Goal: Check status: Check status

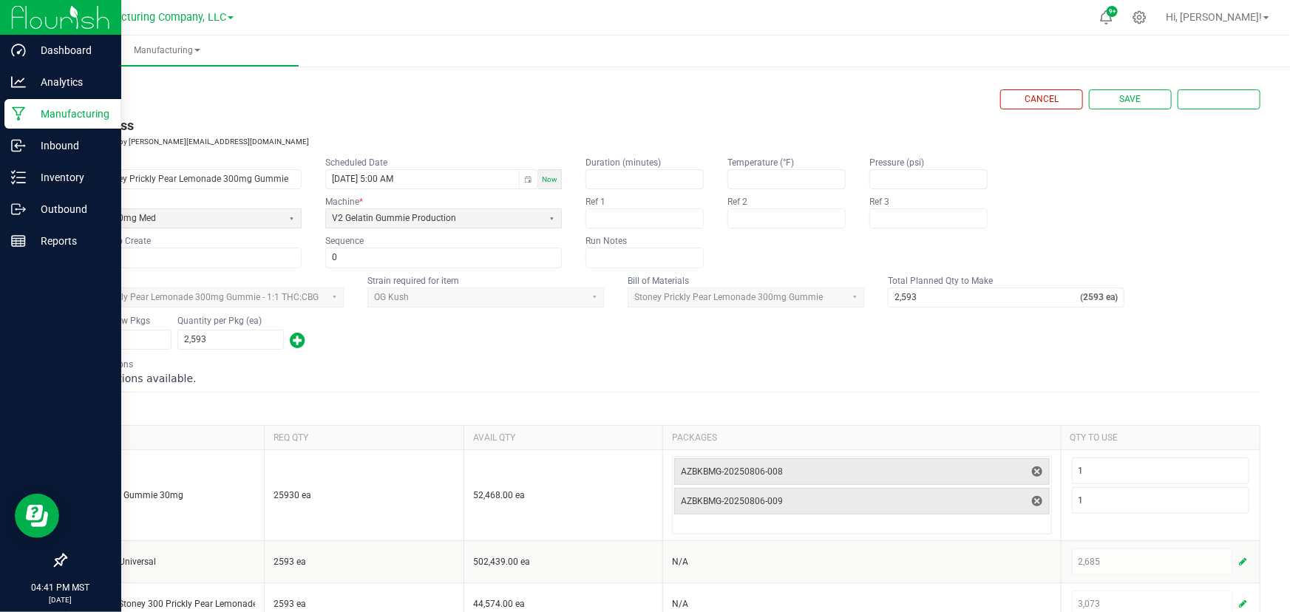
click at [13, 111] on icon at bounding box center [19, 113] width 14 height 15
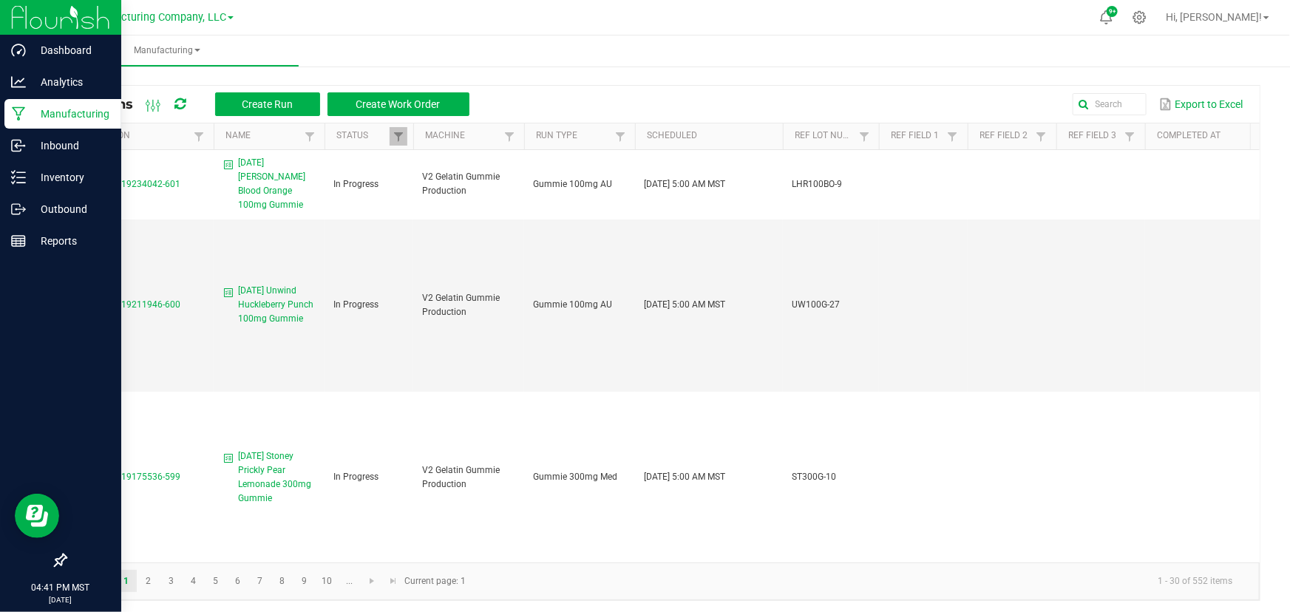
click at [333, 46] on ul "Manufacturing" at bounding box center [680, 51] width 1290 height 32
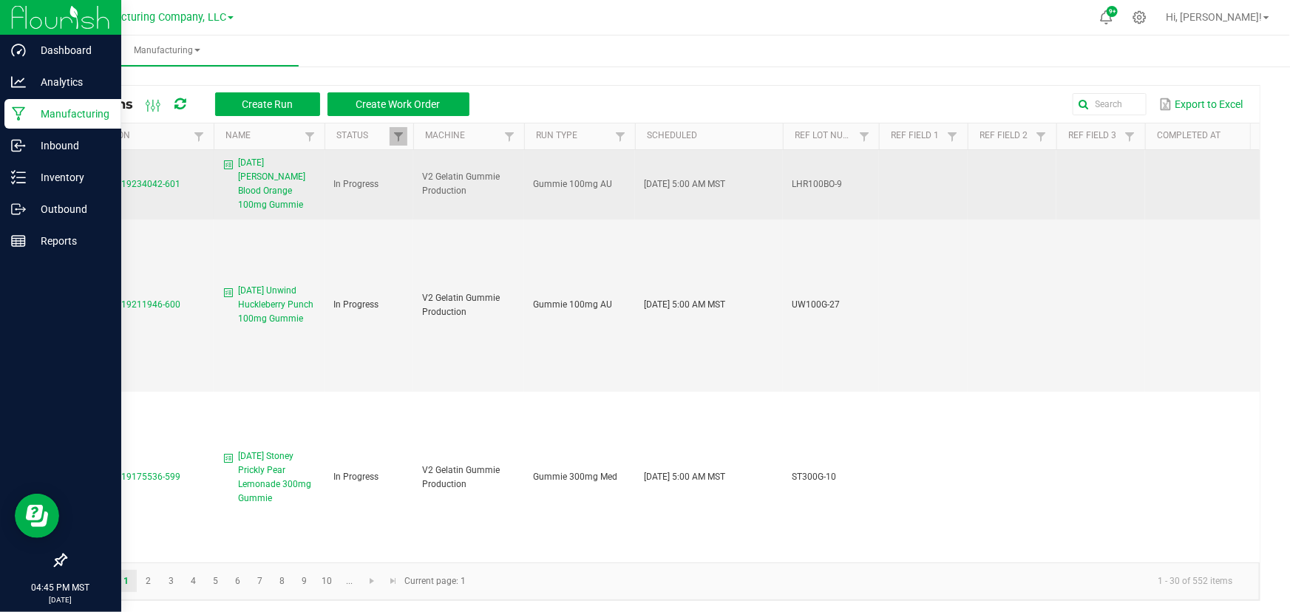
click at [111, 179] on span "MP-20250819234042-601" at bounding box center [128, 184] width 106 height 10
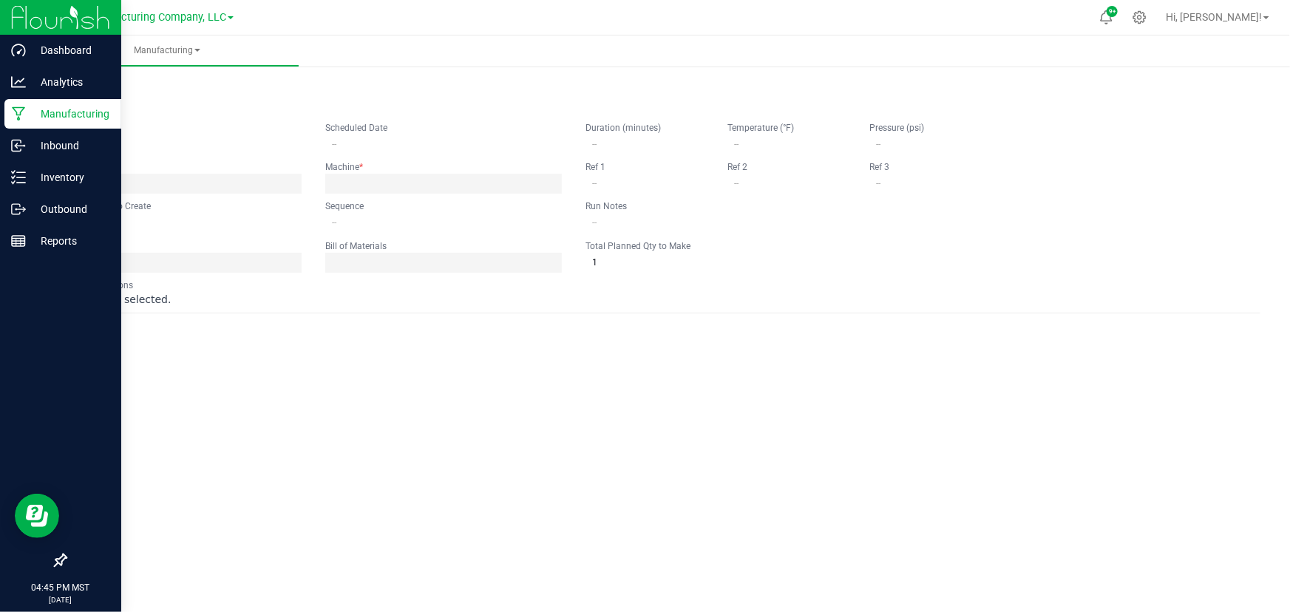
type input "[DATE] [PERSON_NAME] Blood Orange 100mg Gummie"
type input "[DATE] 5:00 AM"
type input "LHR100BO-9"
type input "0"
type input "7,666"
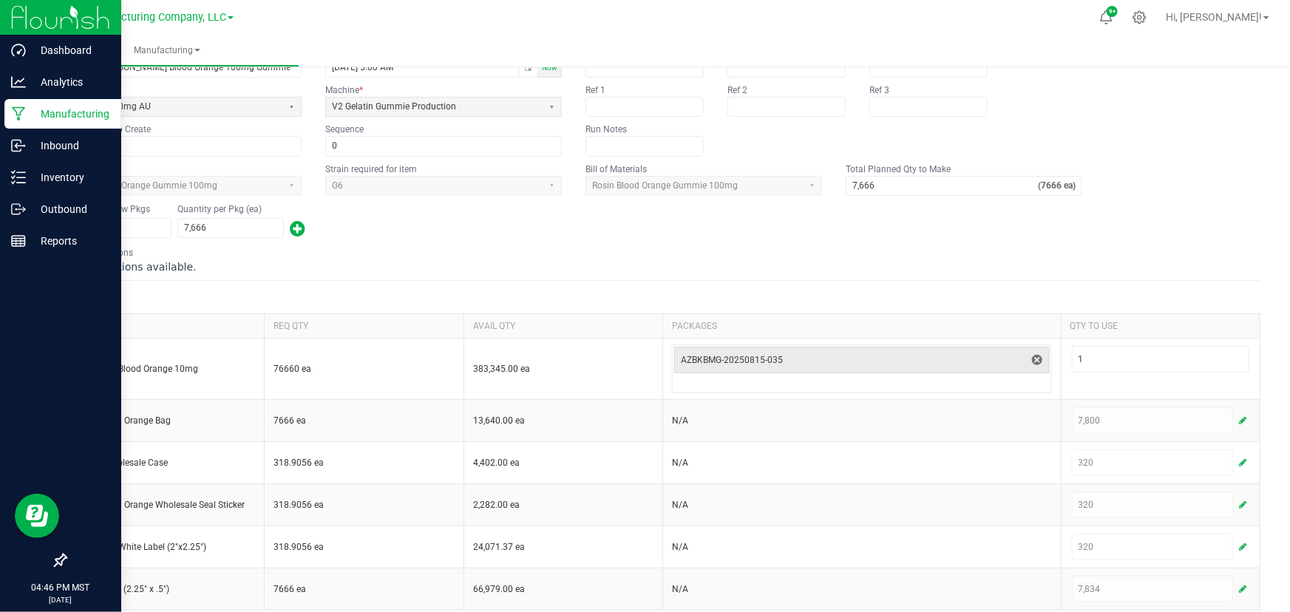
scroll to position [123, 0]
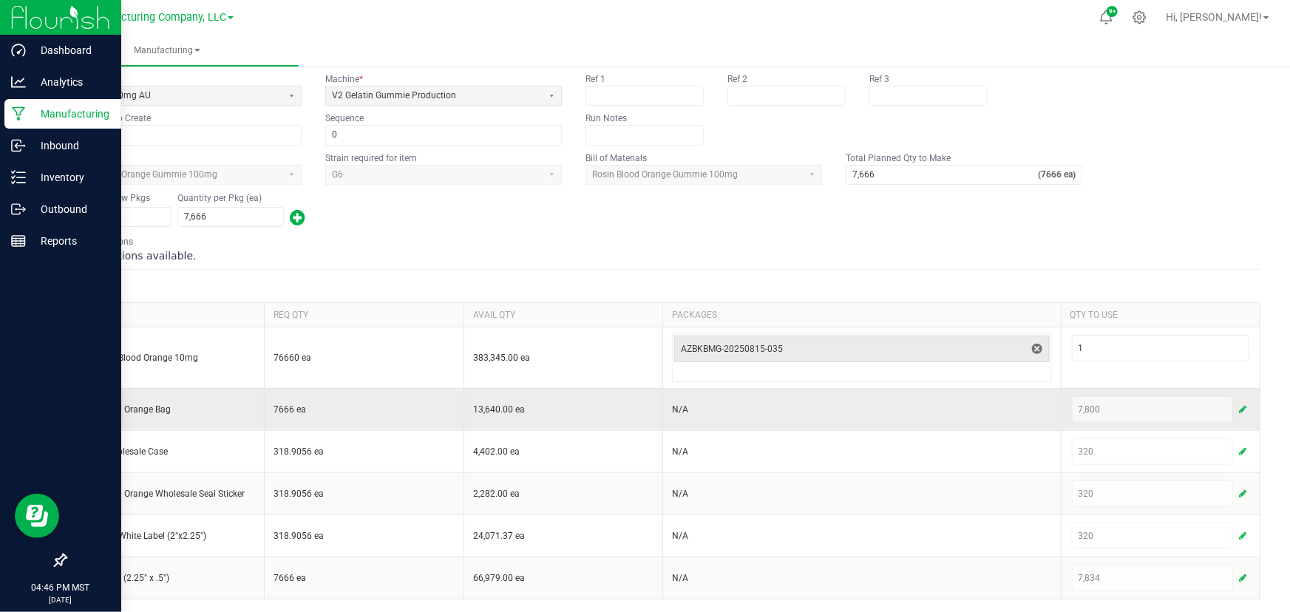
click at [1239, 404] on span "button" at bounding box center [1242, 410] width 7 height 12
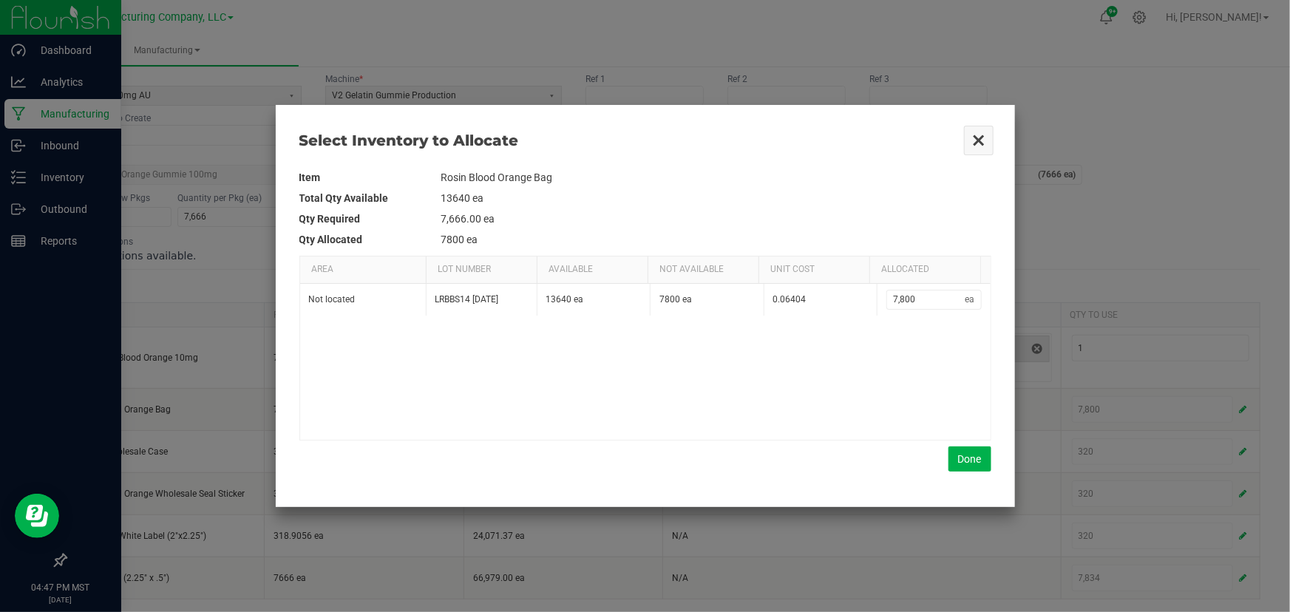
click at [978, 139] on button "Close" at bounding box center [978, 140] width 31 height 31
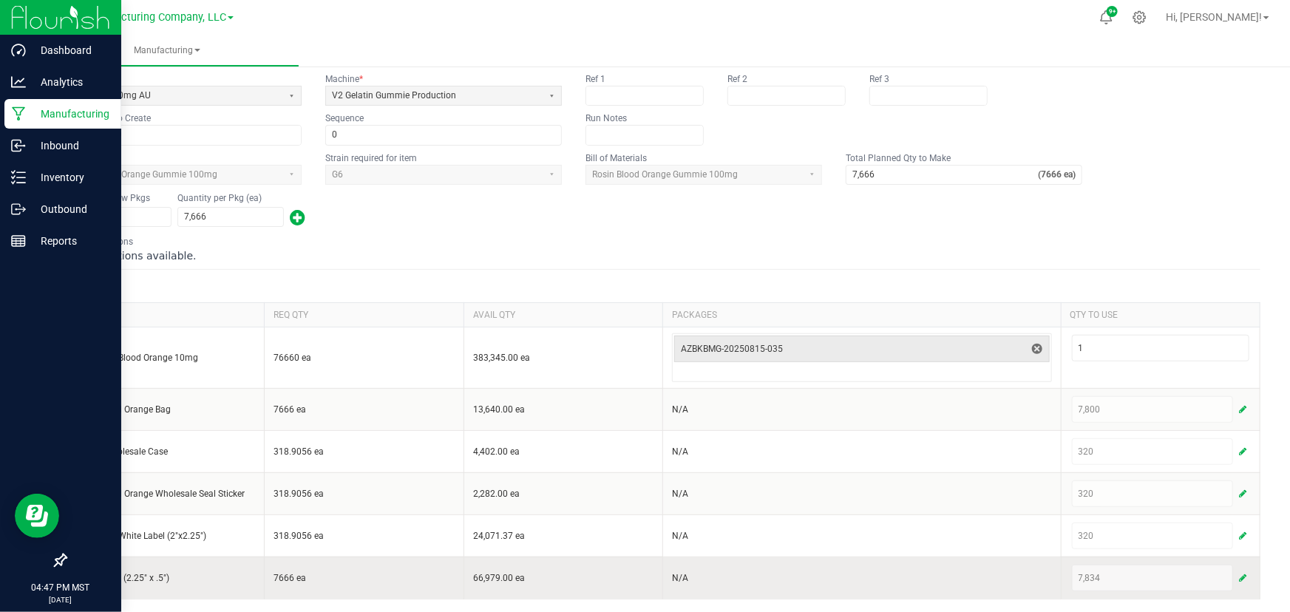
click at [1239, 572] on span "button" at bounding box center [1242, 578] width 7 height 12
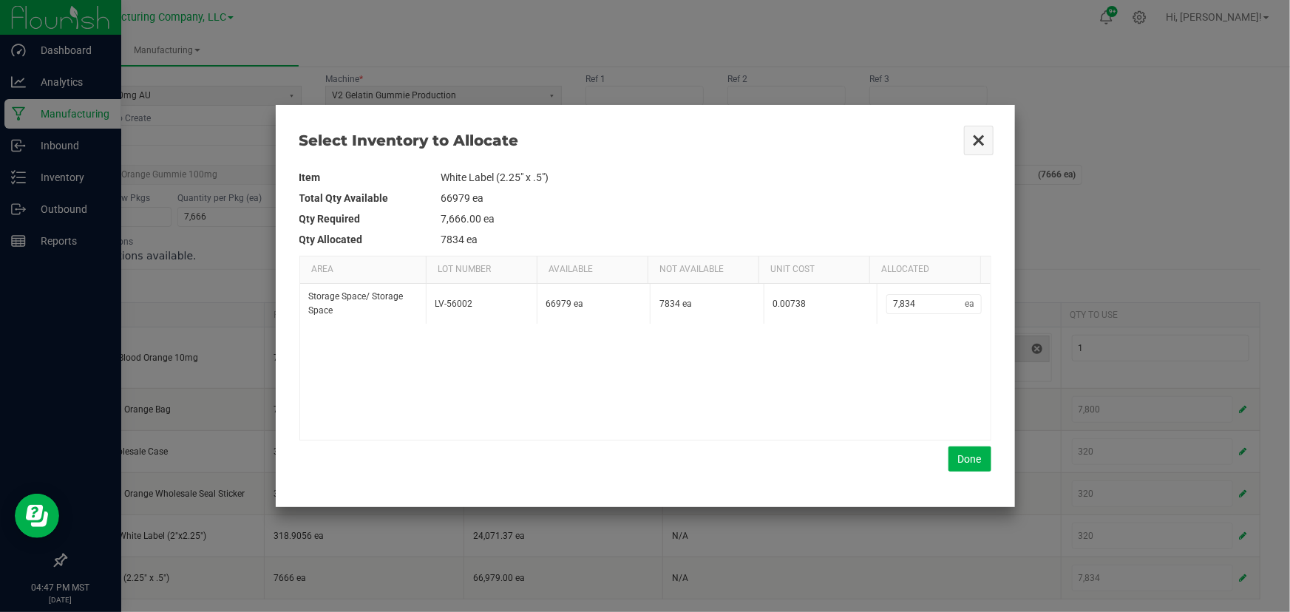
click at [971, 142] on button "Close" at bounding box center [978, 140] width 31 height 31
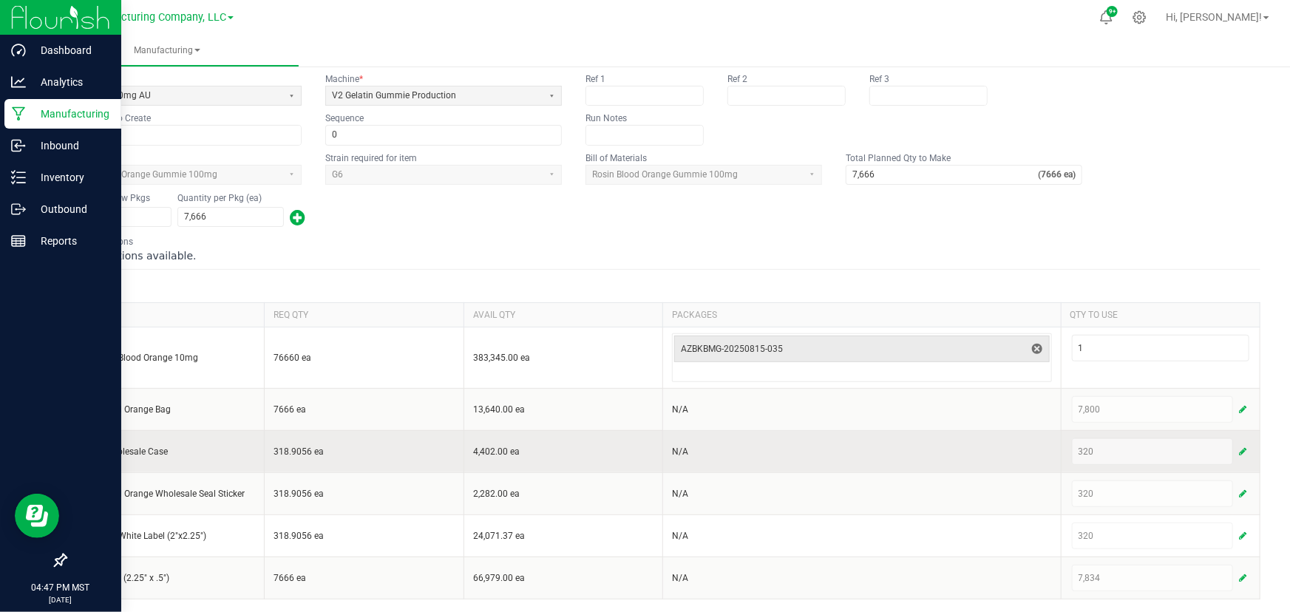
click at [1239, 447] on span "button" at bounding box center [1242, 452] width 7 height 12
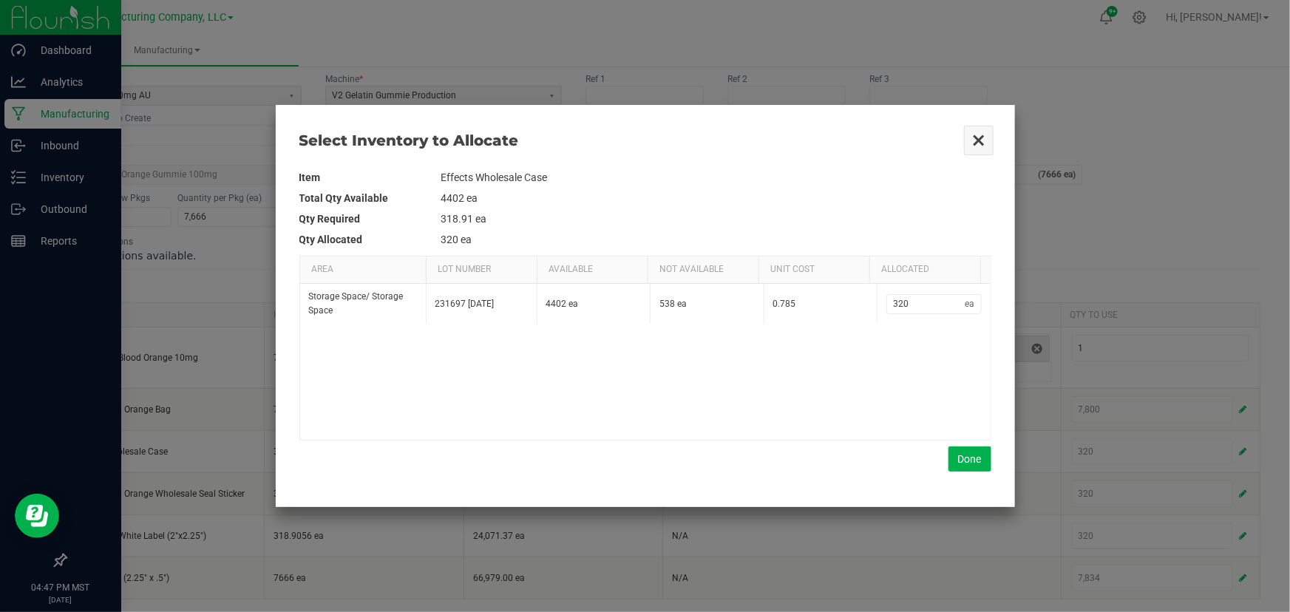
click at [978, 142] on button "Close" at bounding box center [978, 140] width 31 height 31
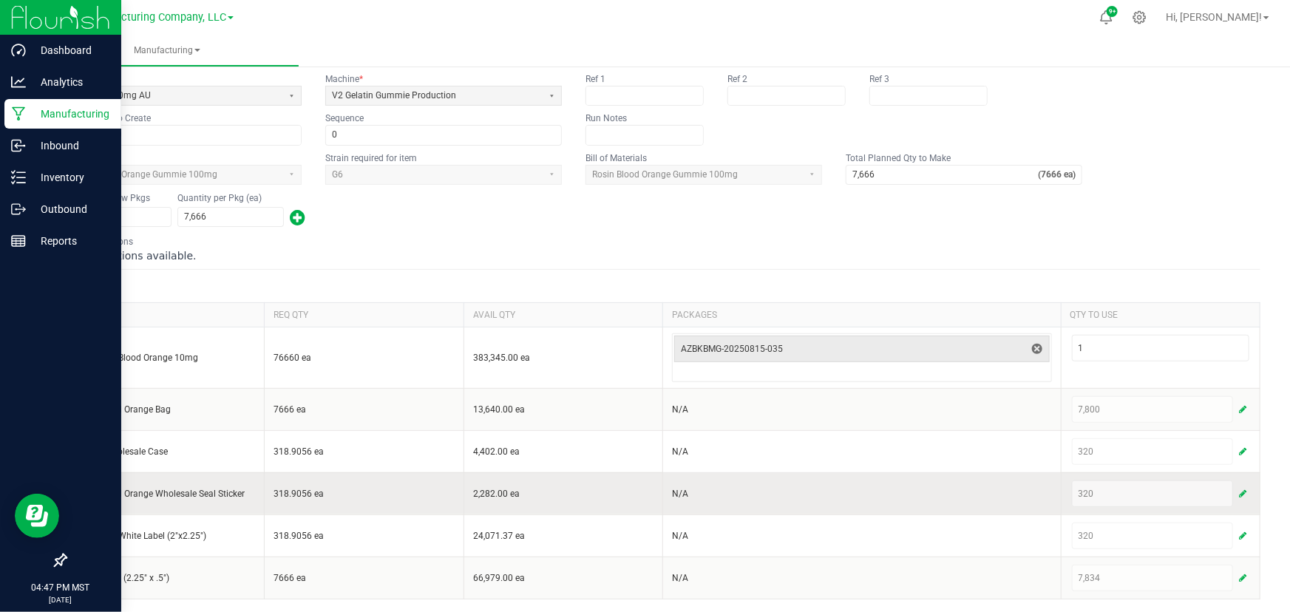
click at [1239, 491] on span "button" at bounding box center [1242, 494] width 7 height 12
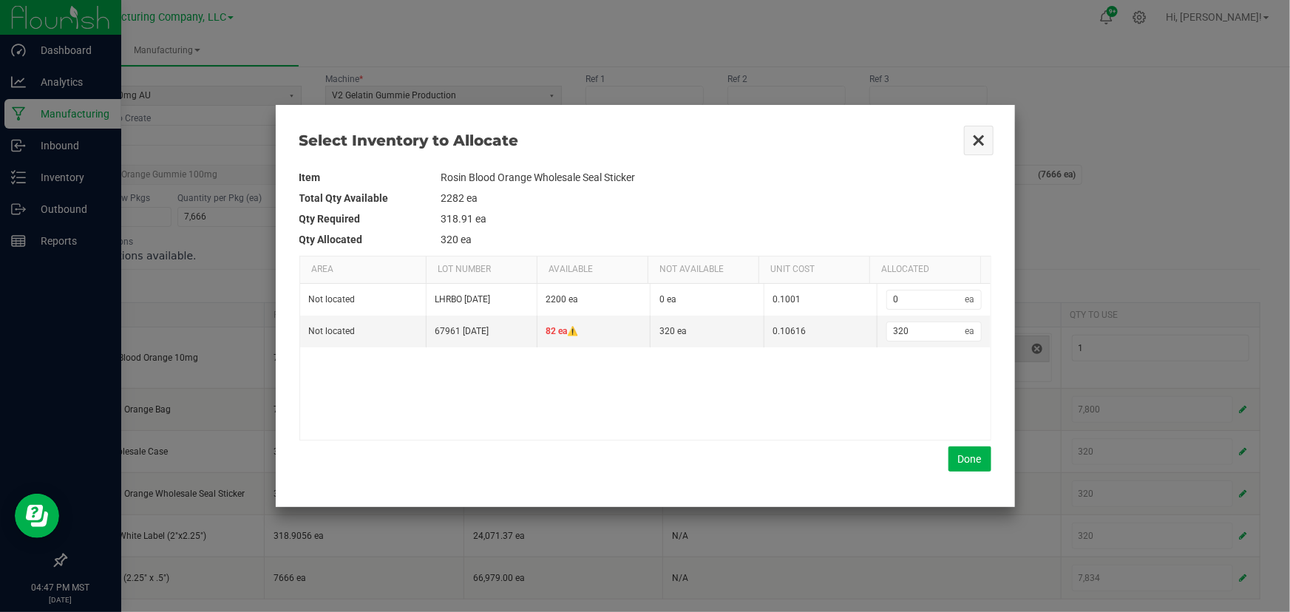
click at [982, 140] on button "Close" at bounding box center [978, 140] width 31 height 31
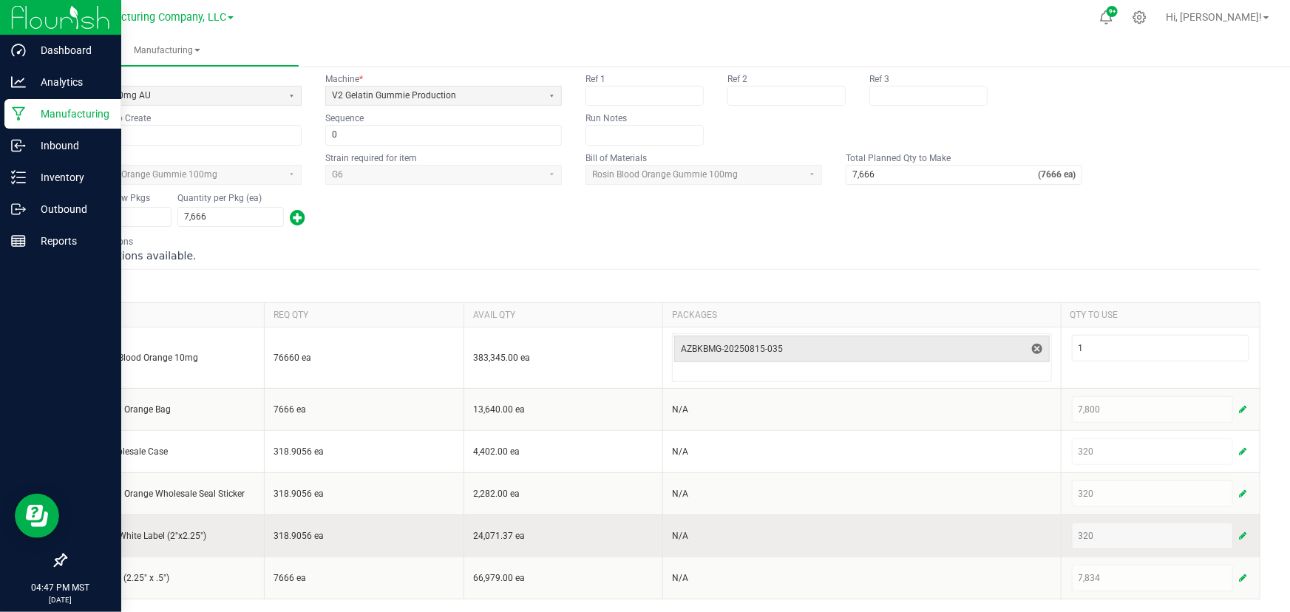
click at [1239, 532] on span "button" at bounding box center [1242, 536] width 7 height 12
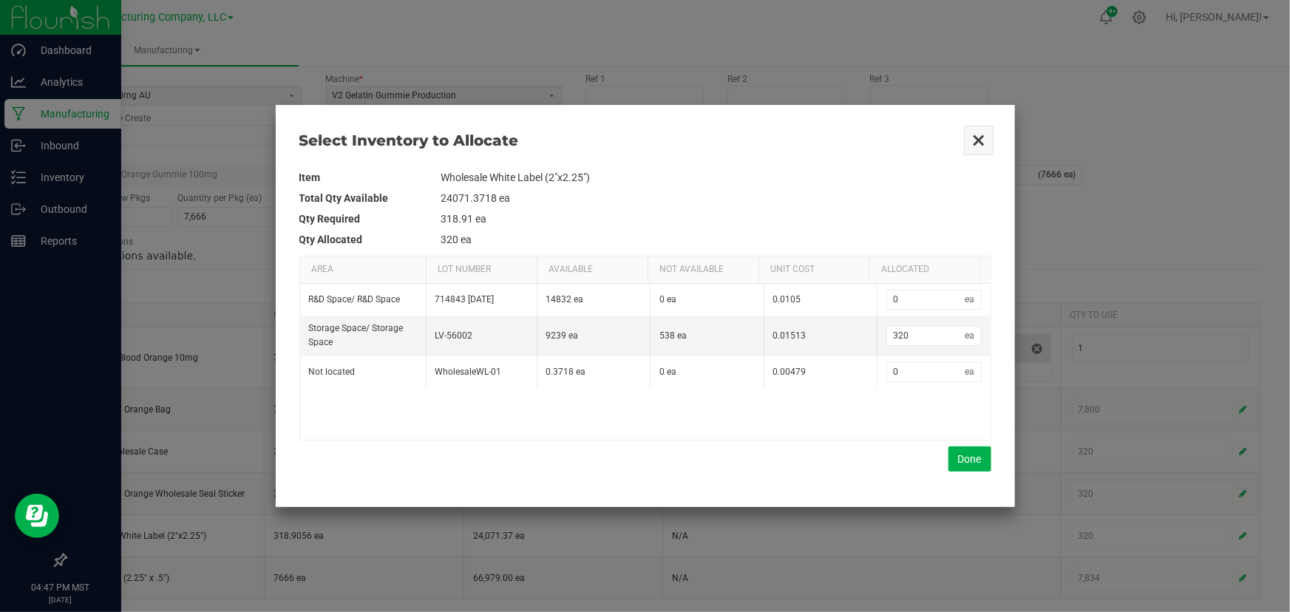
click at [978, 138] on button "Close" at bounding box center [978, 140] width 31 height 31
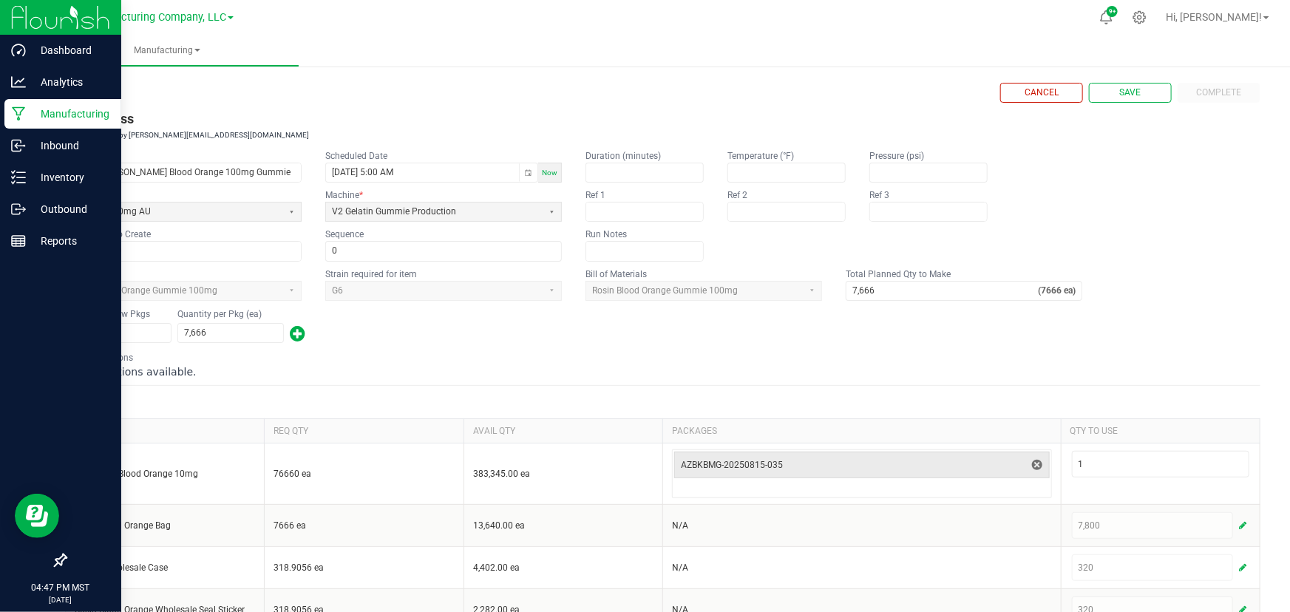
scroll to position [0, 0]
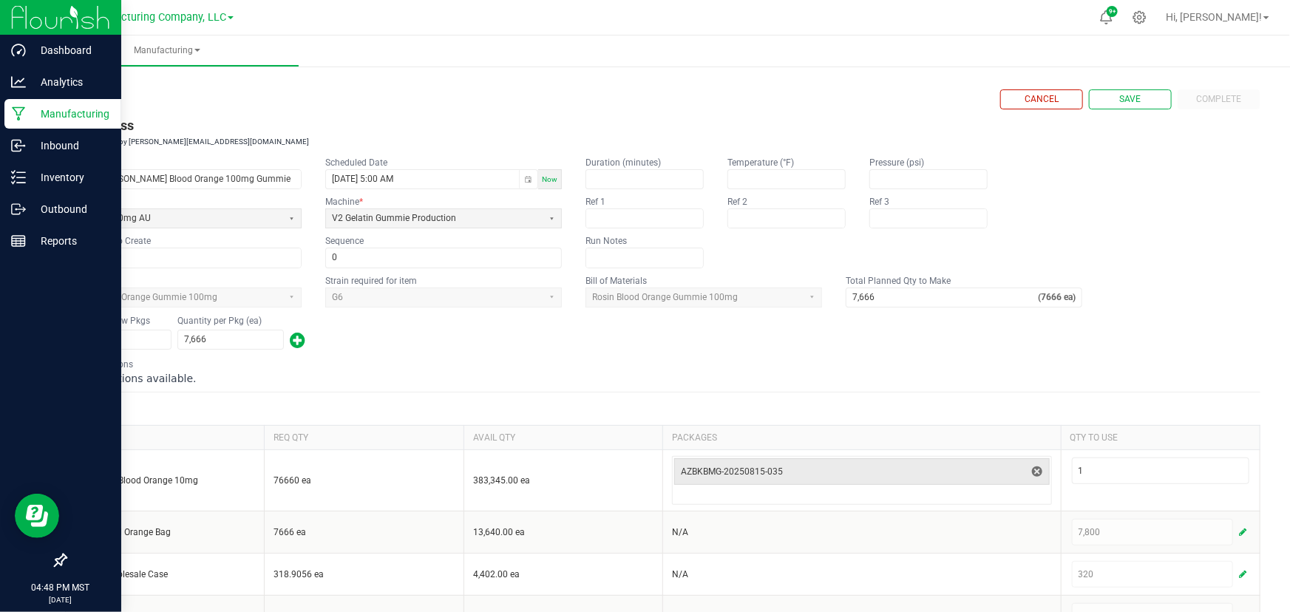
click at [44, 342] on div "< All Runs Cancel Save Complete In Progress Created: [DATE] by [PERSON_NAME][EM…" at bounding box center [662, 400] width 1255 height 674
click at [19, 167] on div "Inventory" at bounding box center [62, 178] width 117 height 30
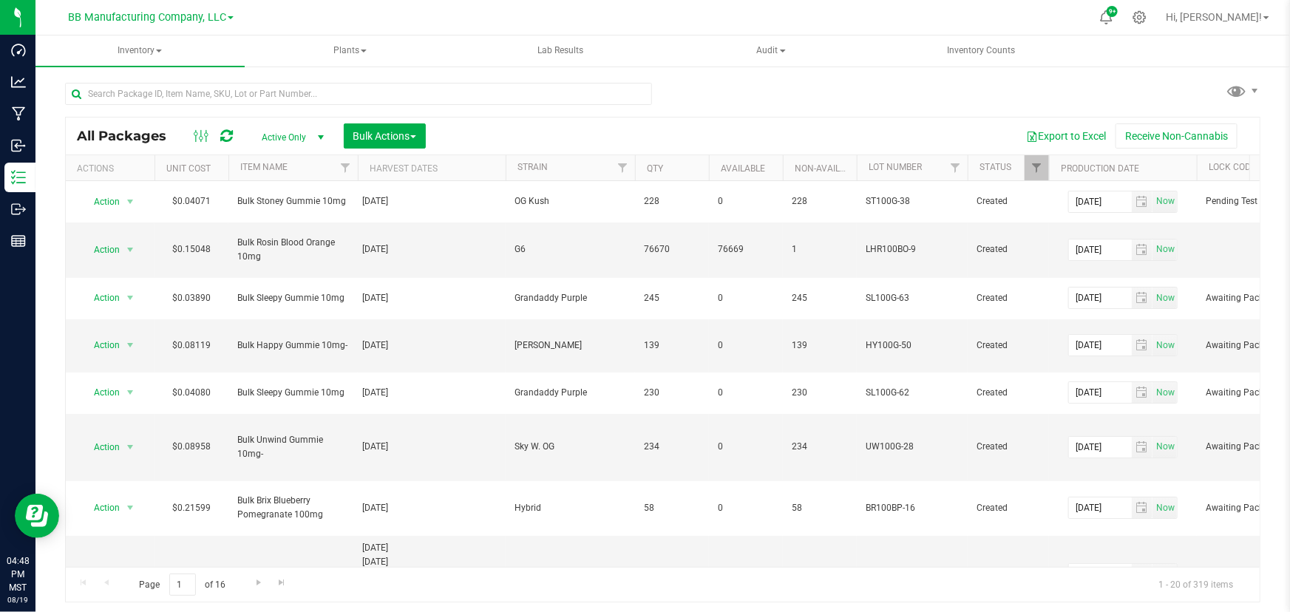
click at [42, 219] on div "All Packages Active Only Active Only Lab Samples Locked All Bulk Actions Add to…" at bounding box center [662, 290] width 1255 height 451
click at [705, 90] on div "All Packages Active Only Active Only Lab Samples Locked All Bulk Actions Add to…" at bounding box center [662, 336] width 1195 height 534
click at [119, 91] on input "text" at bounding box center [358, 94] width 587 height 22
click at [690, 95] on div "All Packages Active Only Active Only Lab Samples Locked All Bulk Actions Add to…" at bounding box center [662, 336] width 1195 height 534
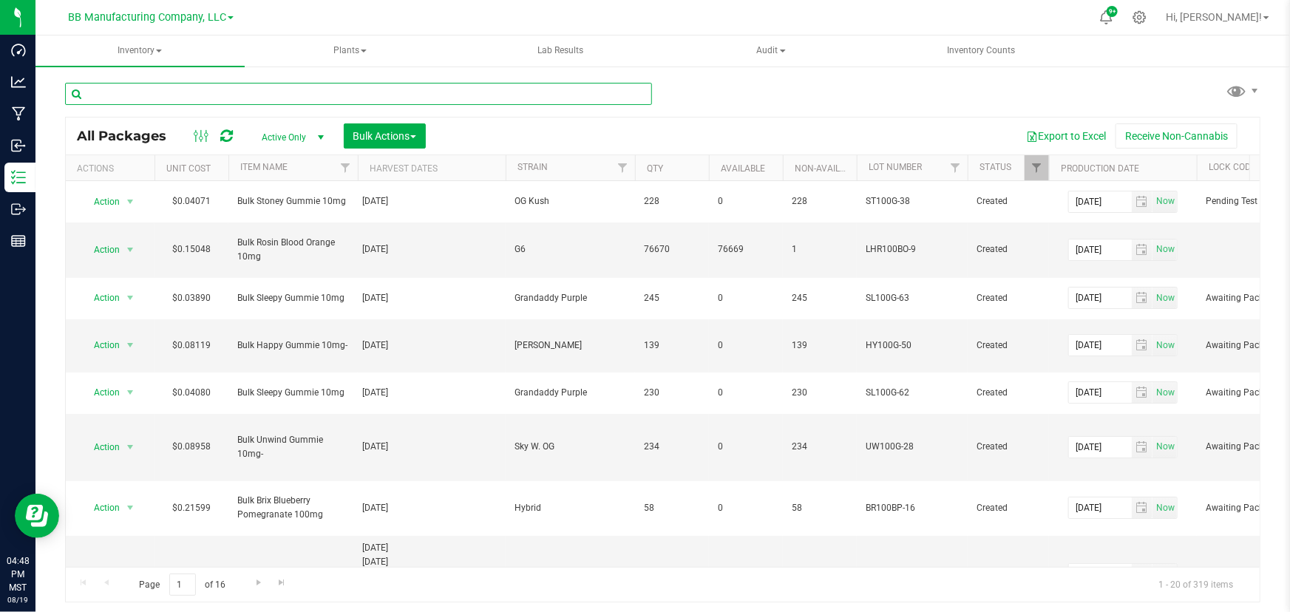
click at [169, 93] on input "text" at bounding box center [358, 94] width 587 height 22
click at [52, 194] on div "All Packages Active Only Active Only Lab Samples Locked All Bulk Actions Add to…" at bounding box center [662, 290] width 1255 height 451
click at [150, 96] on input "text" at bounding box center [358, 94] width 587 height 22
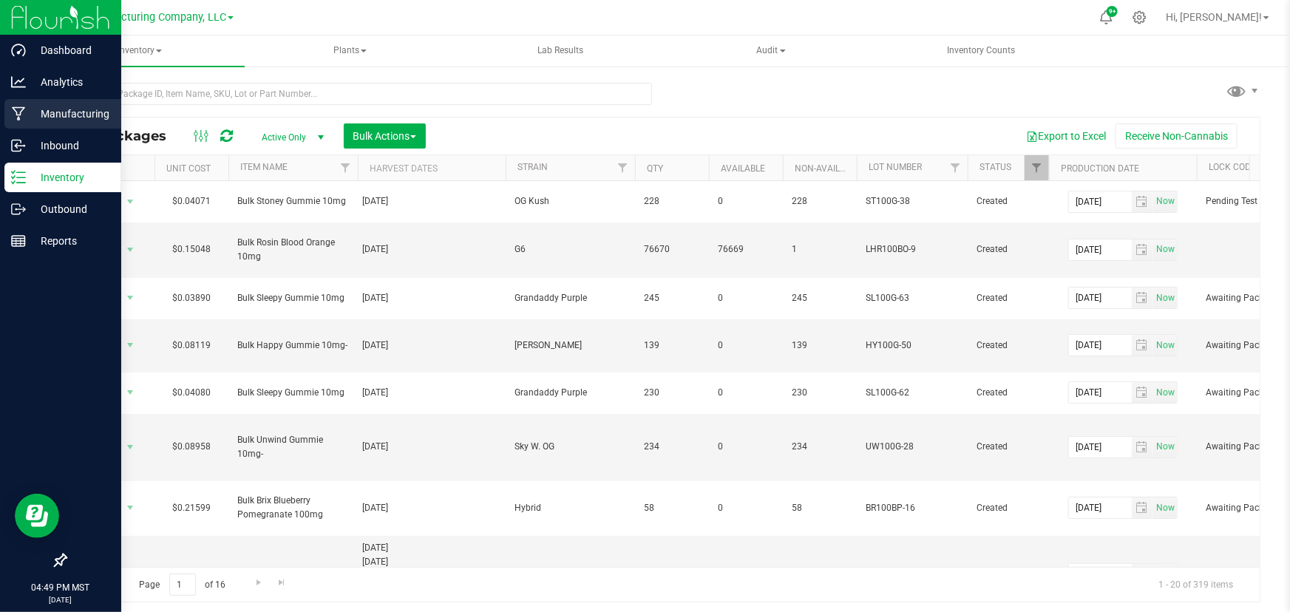
click at [37, 117] on p "Manufacturing" at bounding box center [70, 114] width 89 height 18
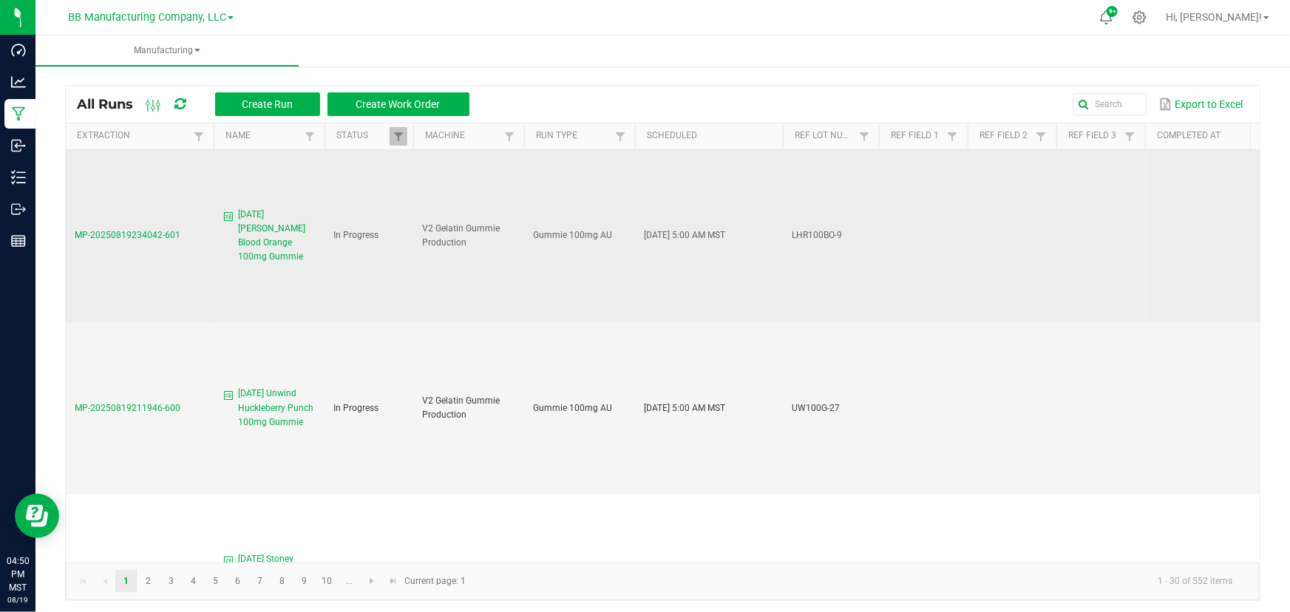
click at [123, 232] on span "MP-20250819234042-601" at bounding box center [128, 235] width 106 height 10
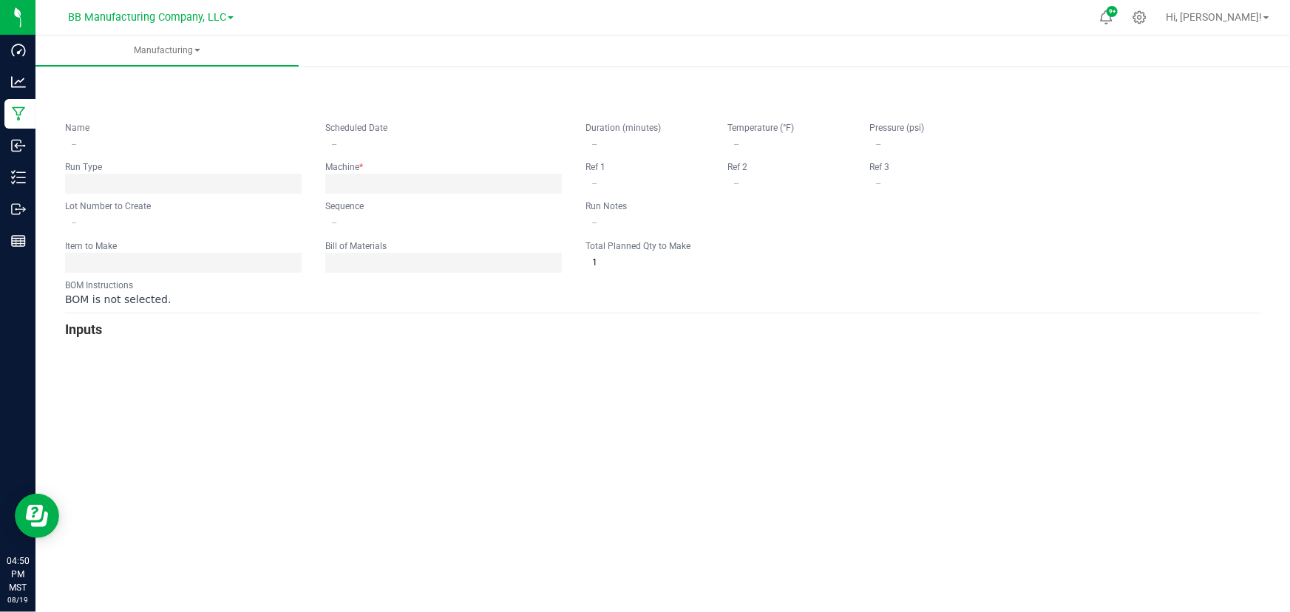
type input "[DATE] [PERSON_NAME] Blood Orange 100mg Gummie"
type input "[DATE] 5:00 AM"
type input "LHR100BO-9"
type input "0"
type input "7,666"
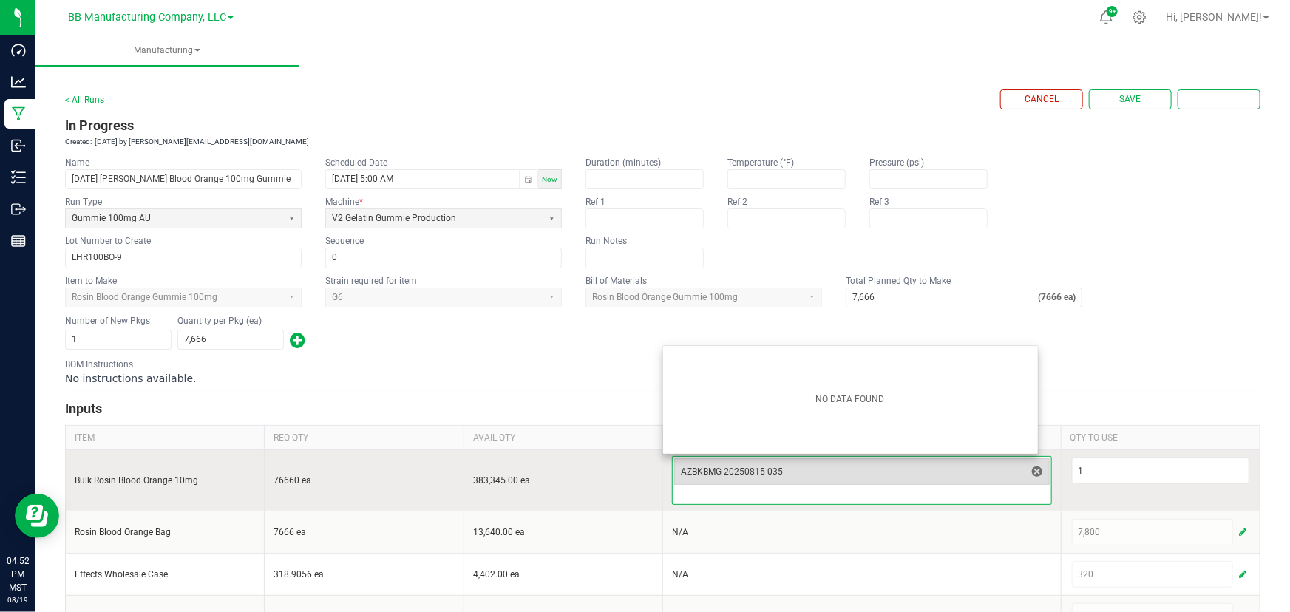
click at [753, 467] on span "AZBKBMG-20250815-035" at bounding box center [853, 472] width 345 height 12
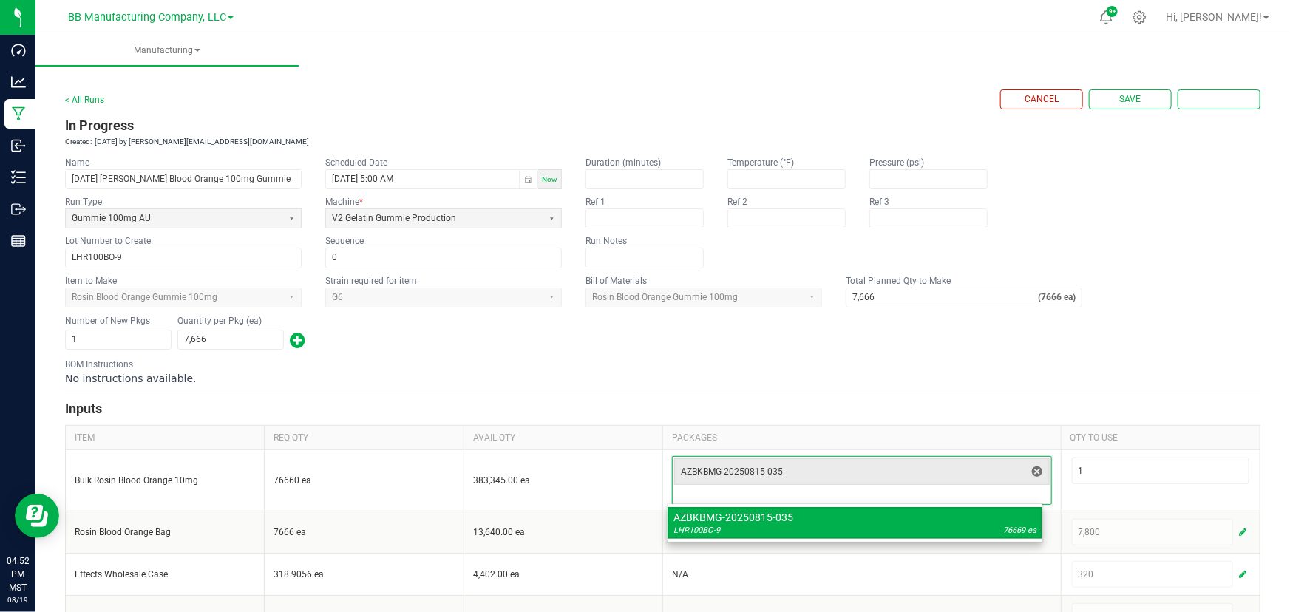
click at [543, 362] on div "BOM Instructions No instructions available." at bounding box center [662, 372] width 1195 height 28
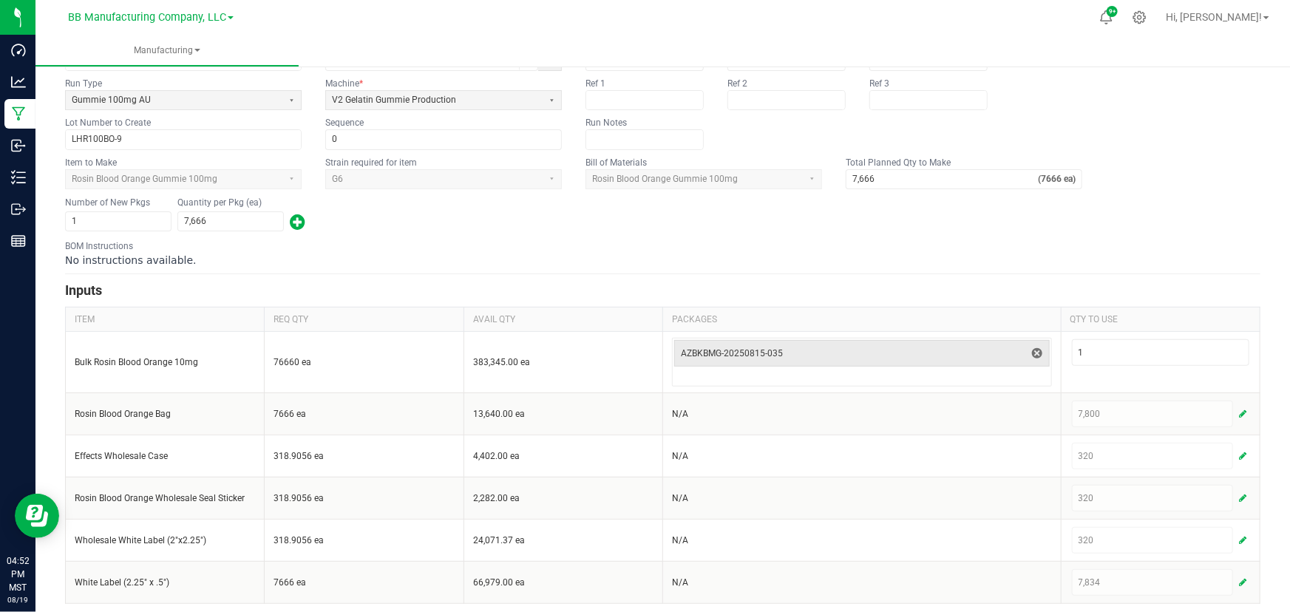
scroll to position [123, 0]
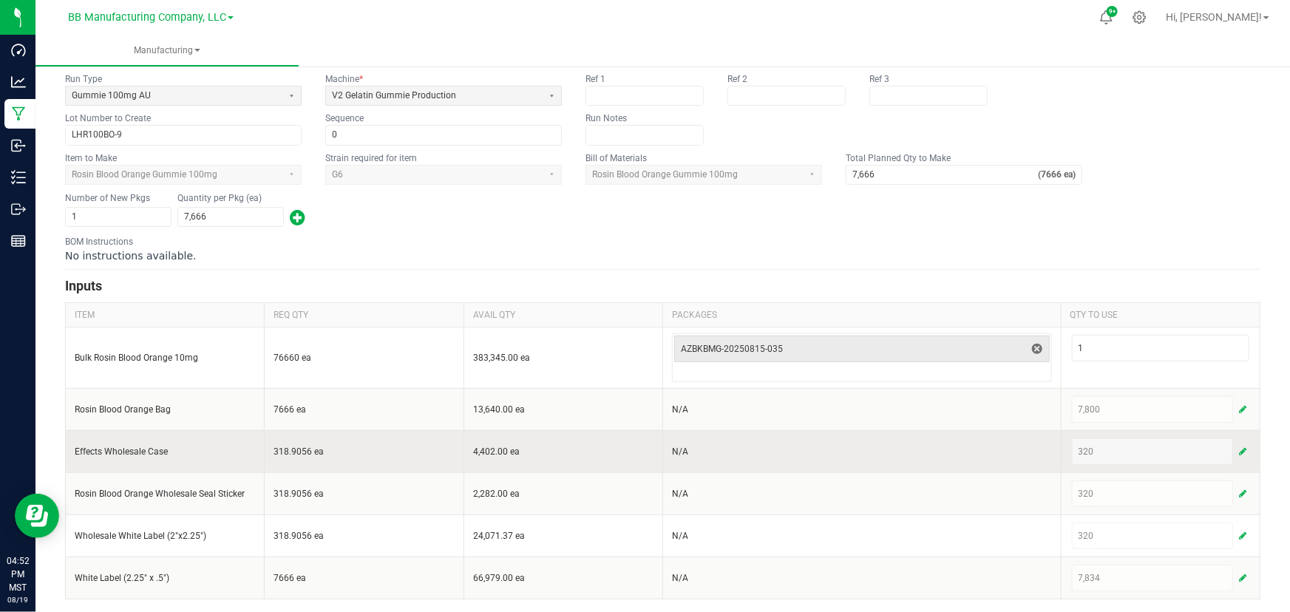
click at [1239, 450] on span "button" at bounding box center [1242, 452] width 7 height 12
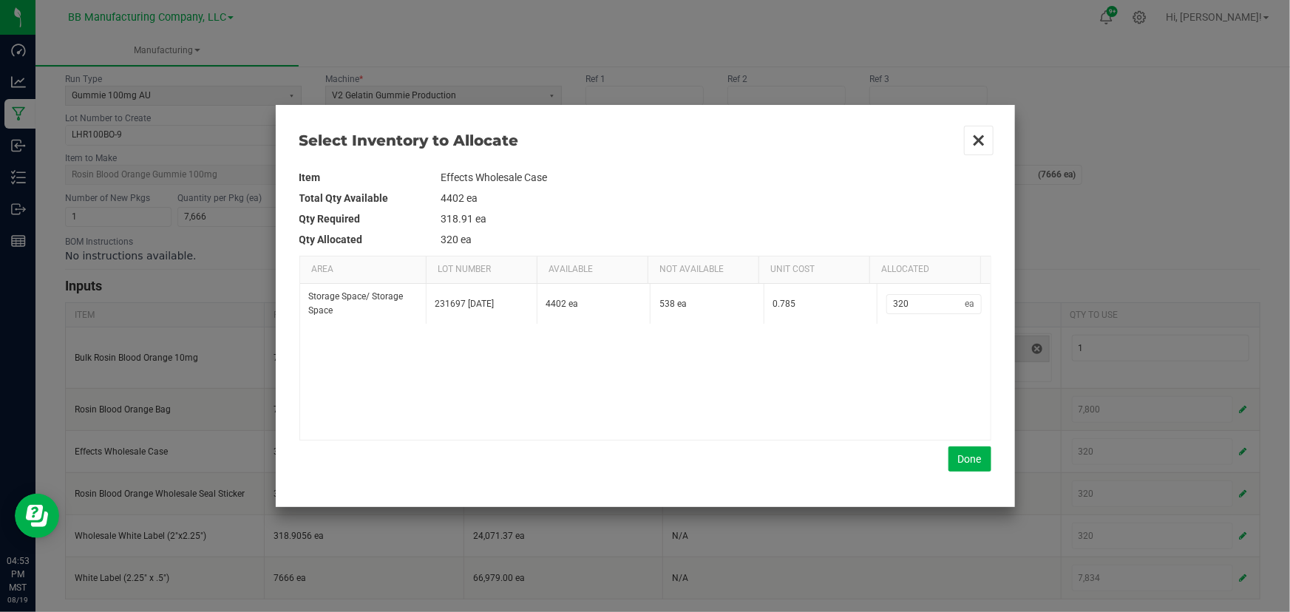
click at [983, 143] on button "Close" at bounding box center [978, 140] width 31 height 31
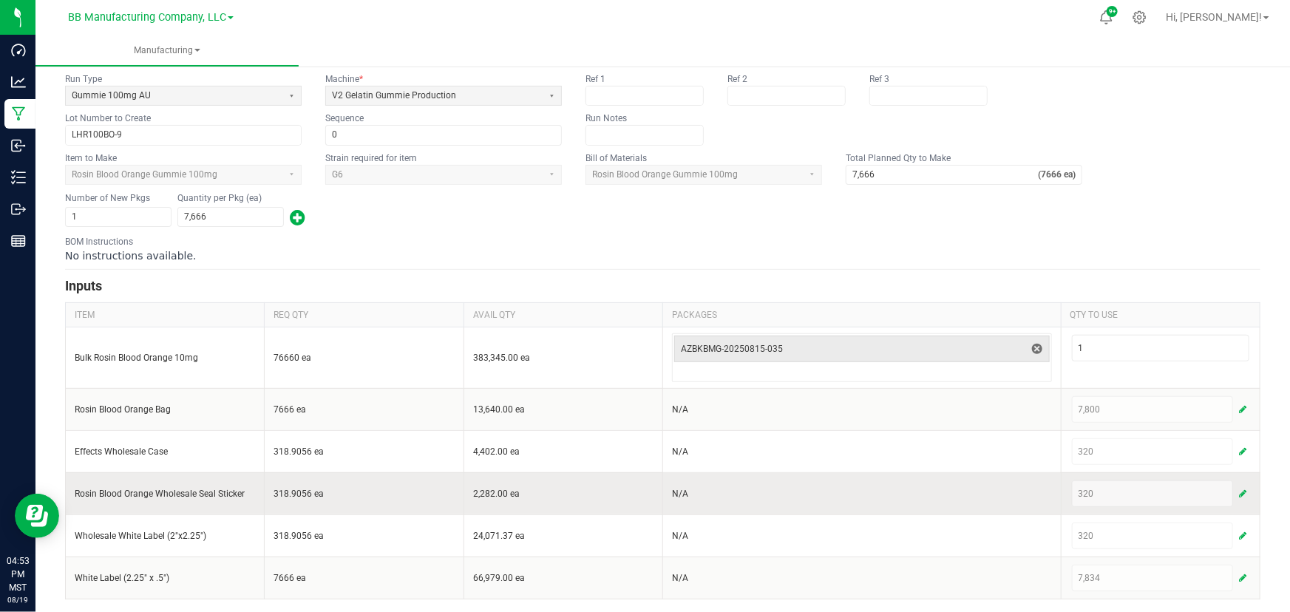
click at [1239, 490] on span "button" at bounding box center [1242, 494] width 7 height 12
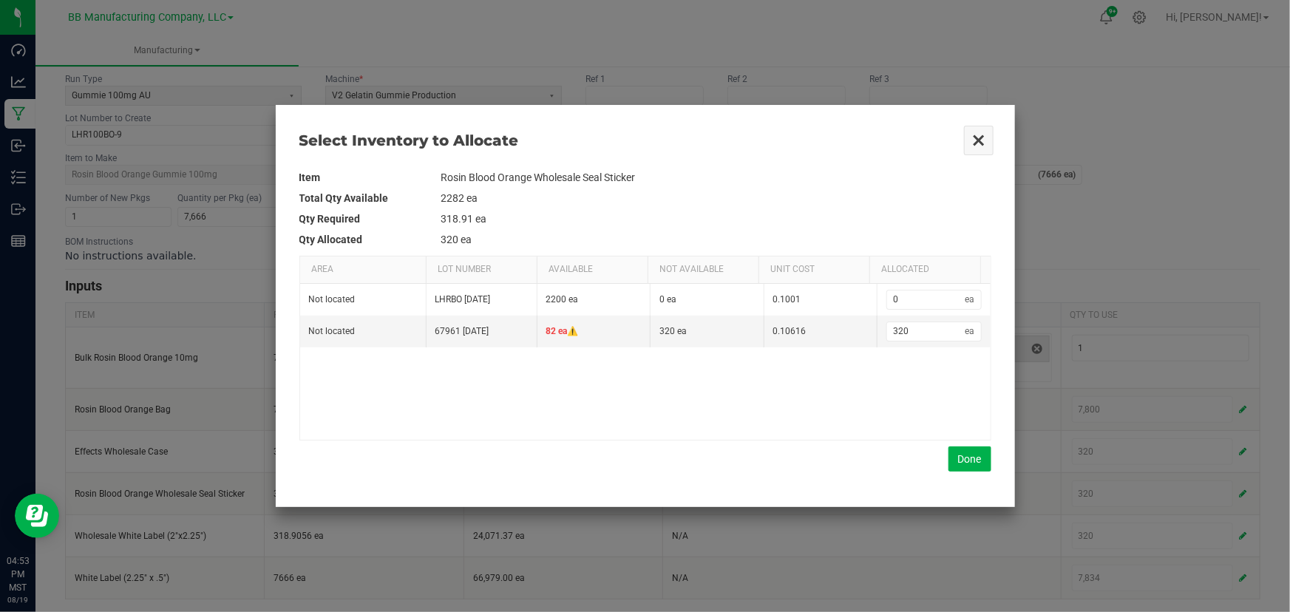
click at [983, 137] on button "Close" at bounding box center [978, 140] width 31 height 31
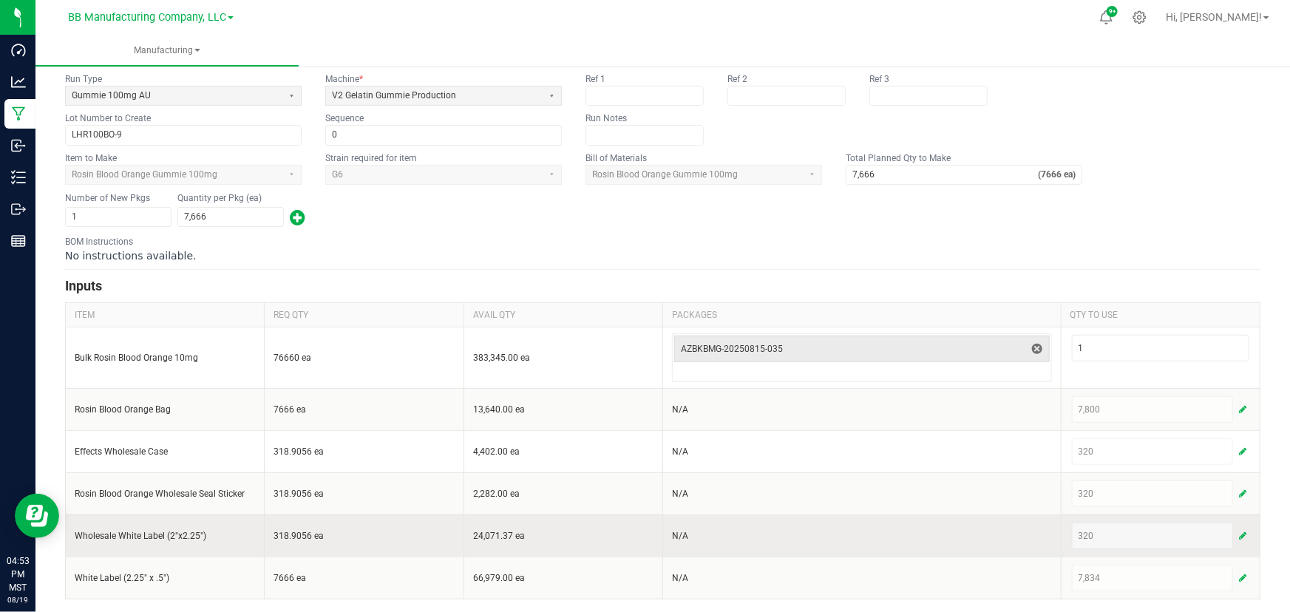
click at [1239, 532] on span "button" at bounding box center [1242, 536] width 7 height 12
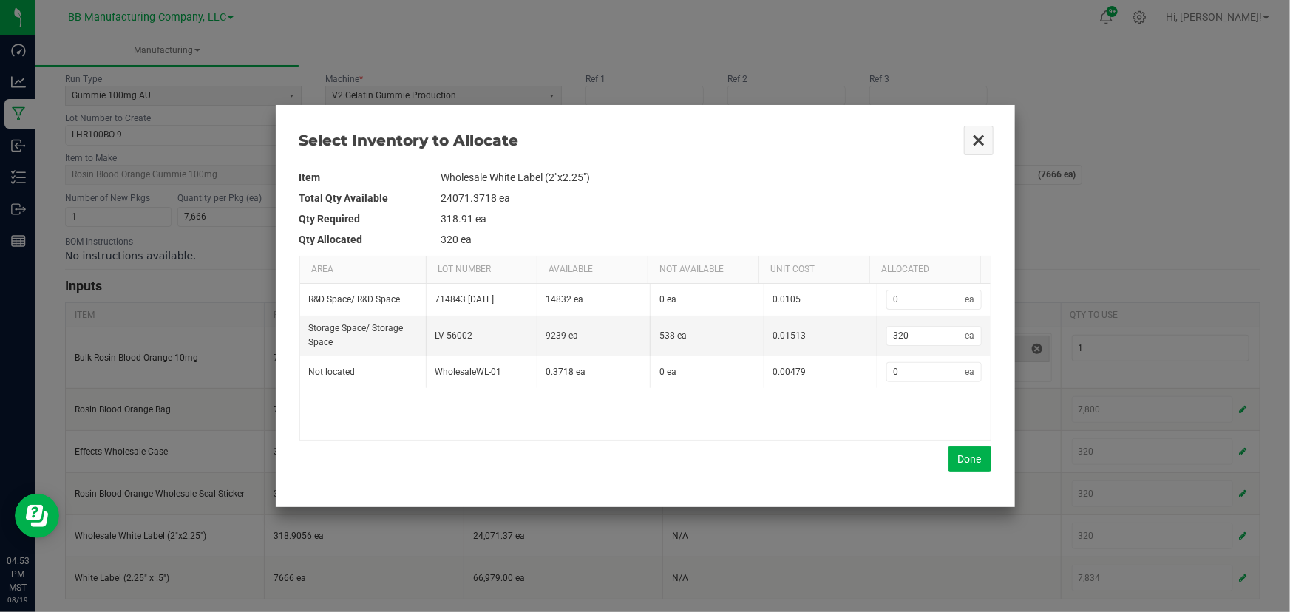
click at [969, 134] on button "Close" at bounding box center [978, 140] width 31 height 31
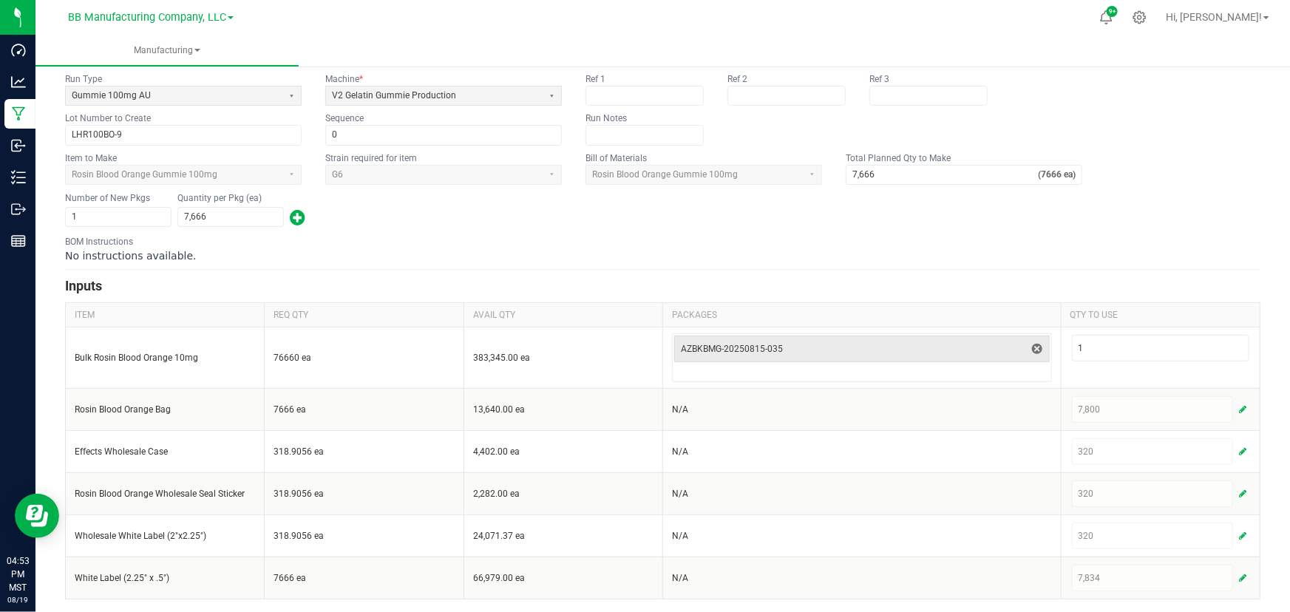
click at [328, 223] on div "Number of New Pkgs 1 Quantity per Pkg (ea) 7,666" at bounding box center [662, 210] width 1195 height 38
click at [47, 257] on div "< All Runs Cancel Save Complete In Progress Created: [DATE] by [PERSON_NAME][EM…" at bounding box center [662, 277] width 1255 height 674
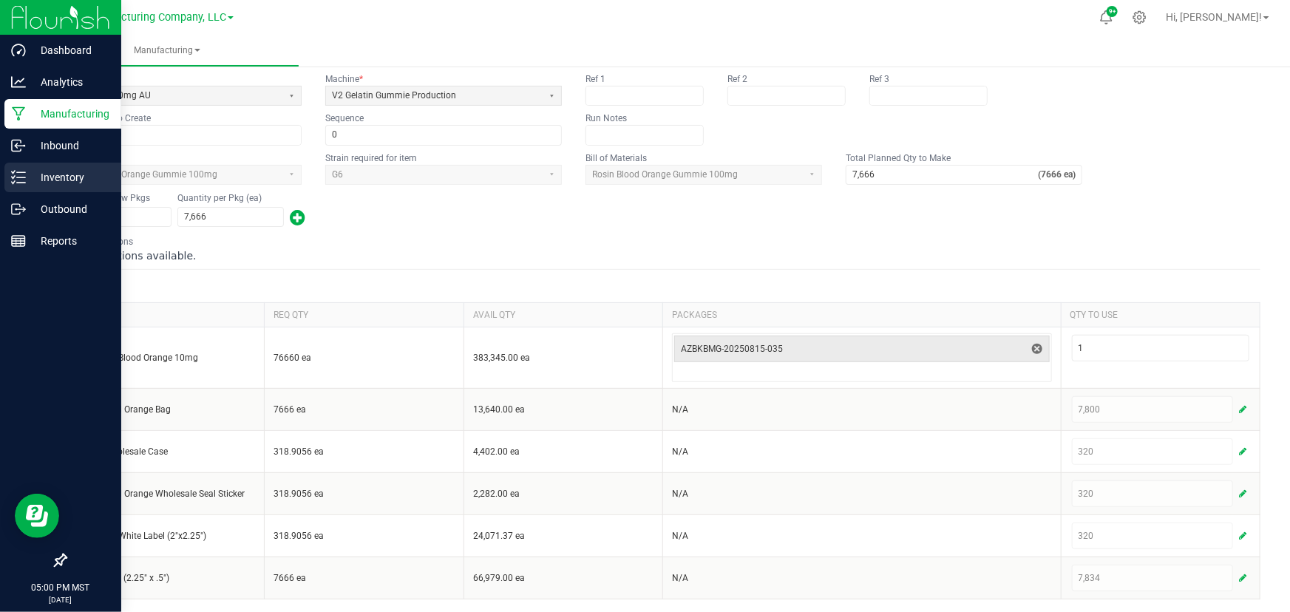
click at [21, 174] on icon at bounding box center [18, 177] width 15 height 15
